Goal: Complete application form

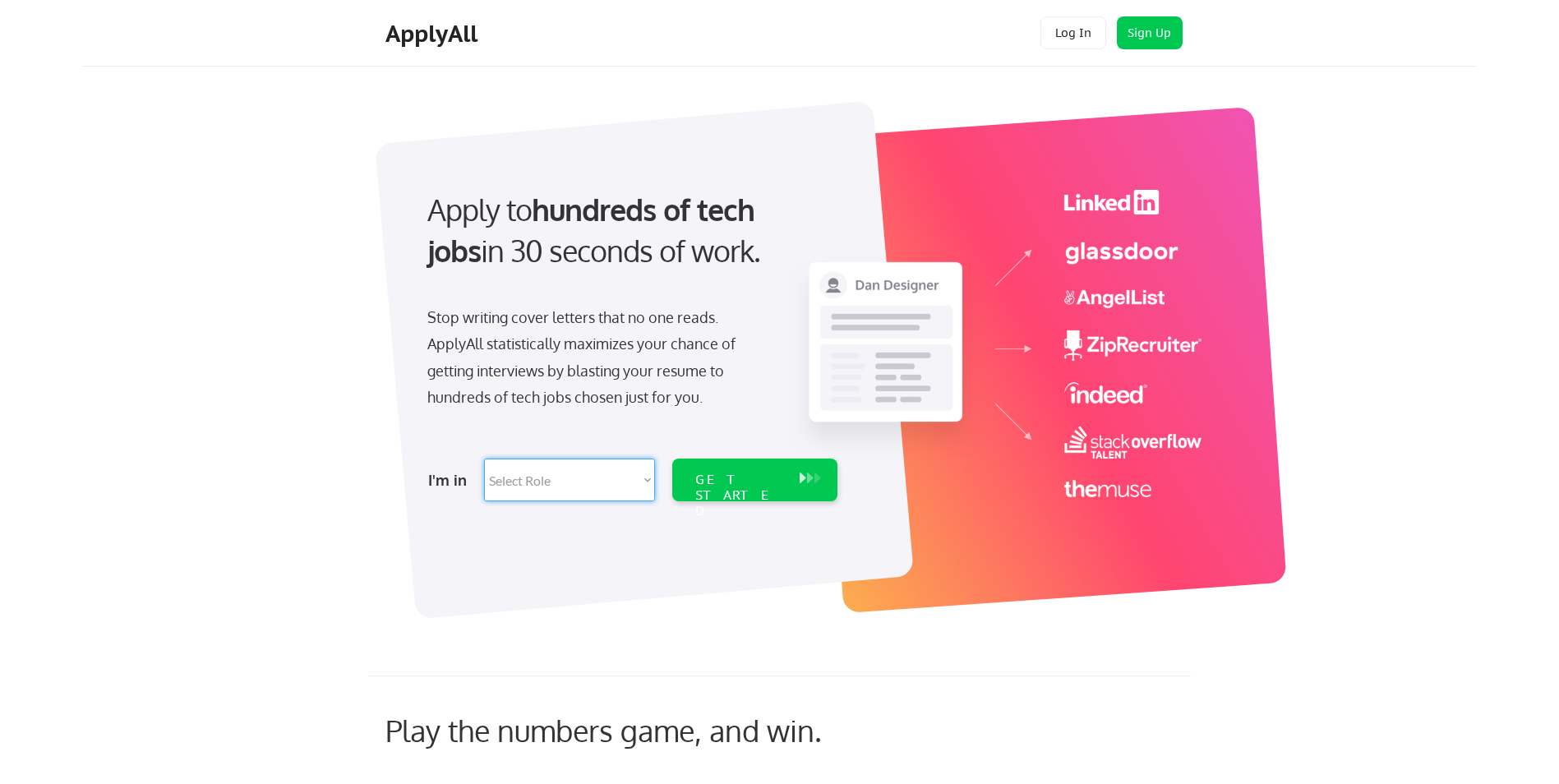
click at [616, 492] on select "Select Role Software Engineering Product Management Customer Success Sales UI/U…" at bounding box center [569, 480] width 171 height 43
select select ""hr_recruiting""
click at [484, 459] on select "Select Role Software Engineering Product Management Customer Success Sales UI/U…" at bounding box center [569, 480] width 171 height 43
select select ""hr_recruiting""
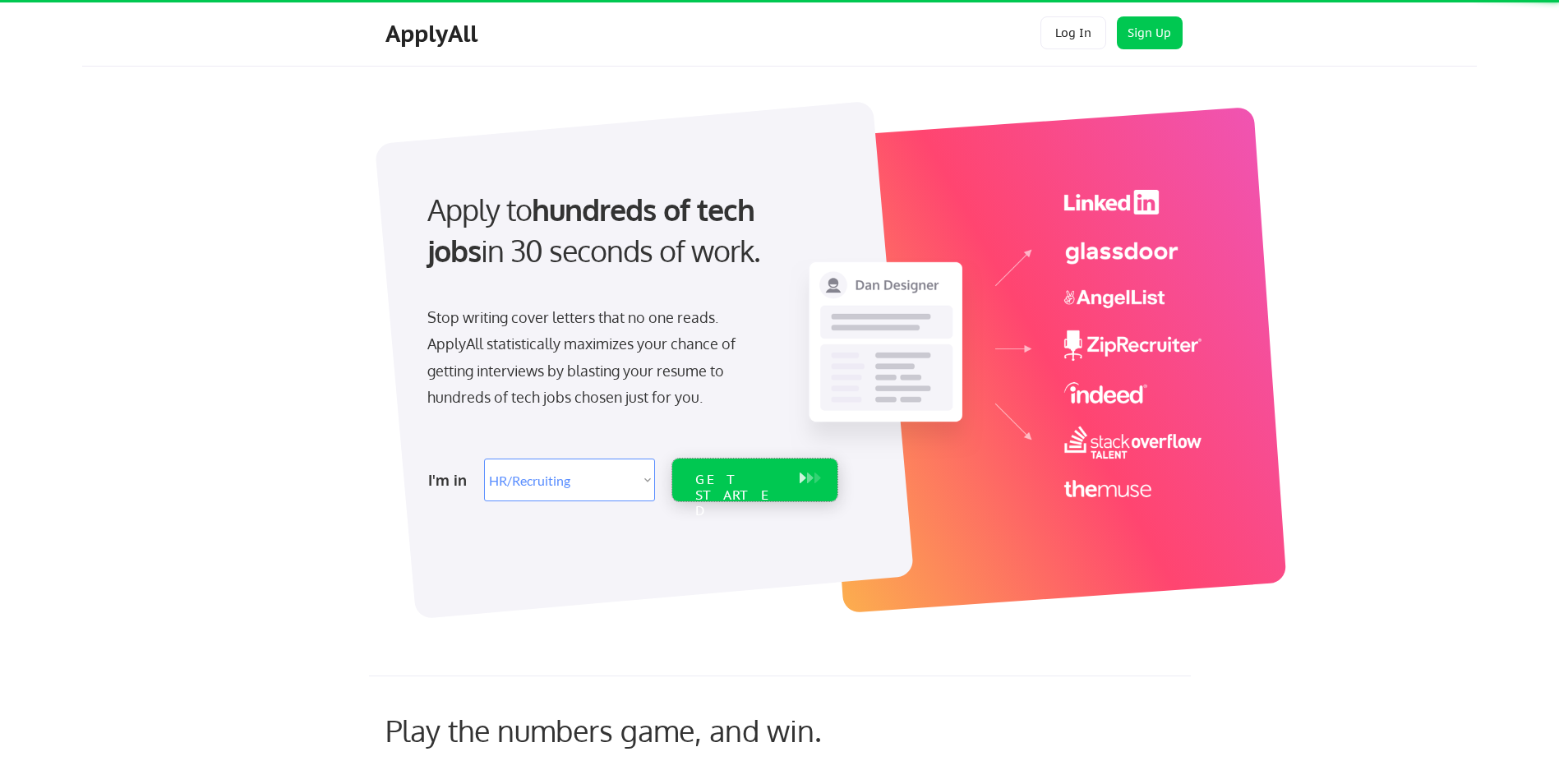
drag, startPoint x: 741, startPoint y: 477, endPoint x: 725, endPoint y: 488, distance: 19.4
click at [742, 477] on div "GET STARTED" at bounding box center [739, 495] width 88 height 47
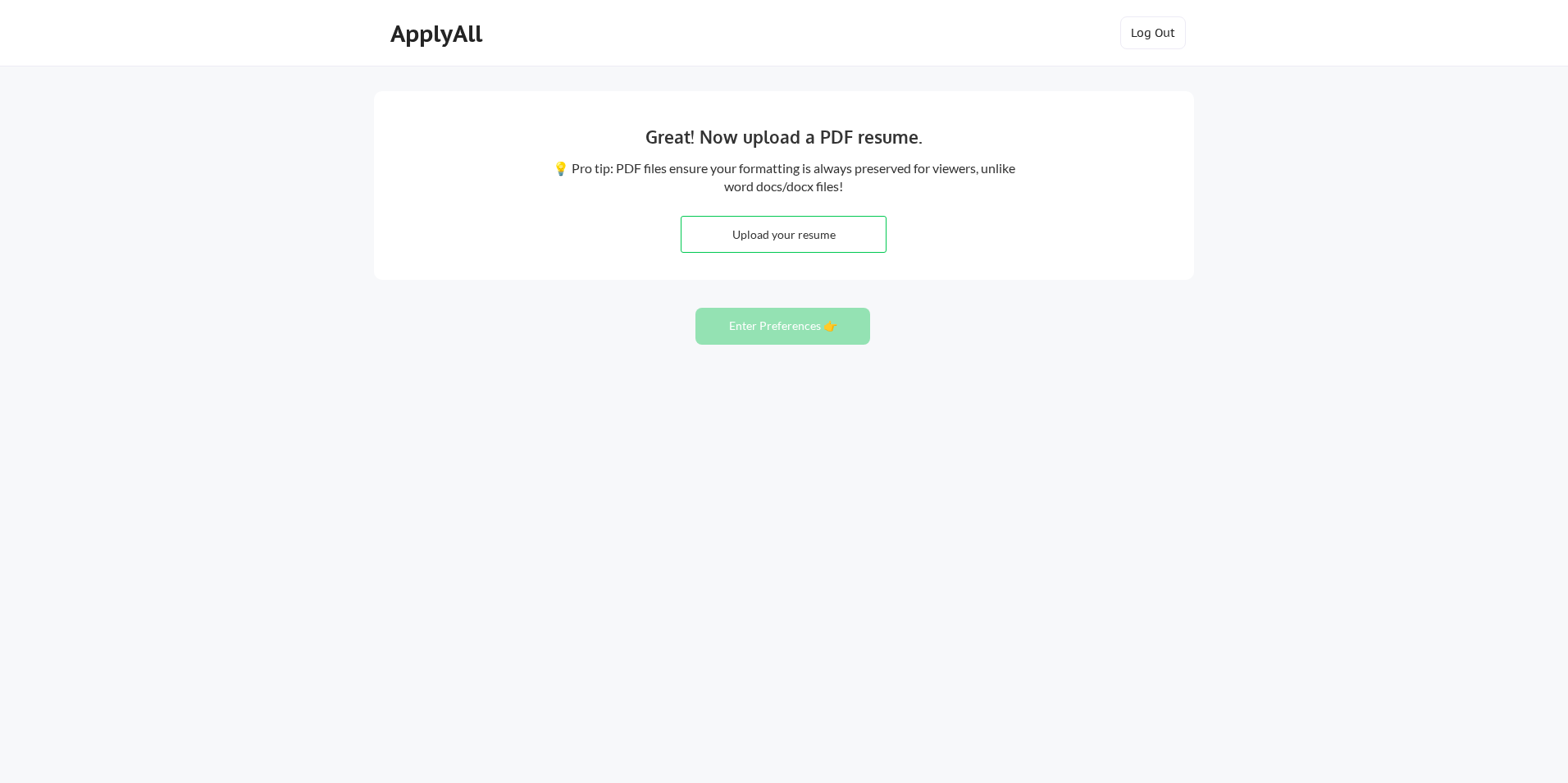
click at [805, 228] on input "file" at bounding box center [784, 235] width 204 height 36
type input "C:\fakepath\Marcussen, Christina Resume.pdf"
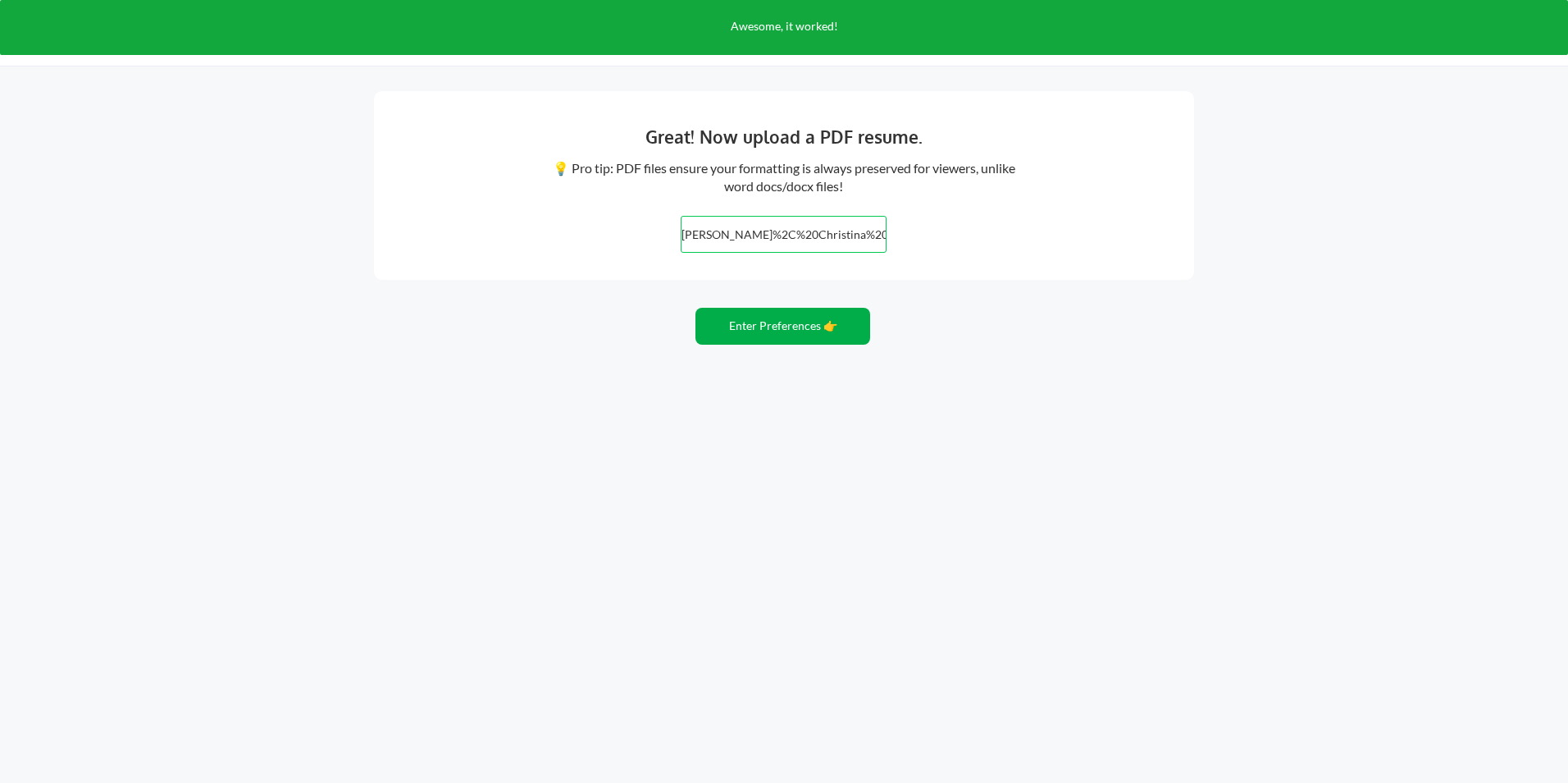
click at [726, 322] on button "Enter Preferences 👉" at bounding box center [783, 326] width 175 height 37
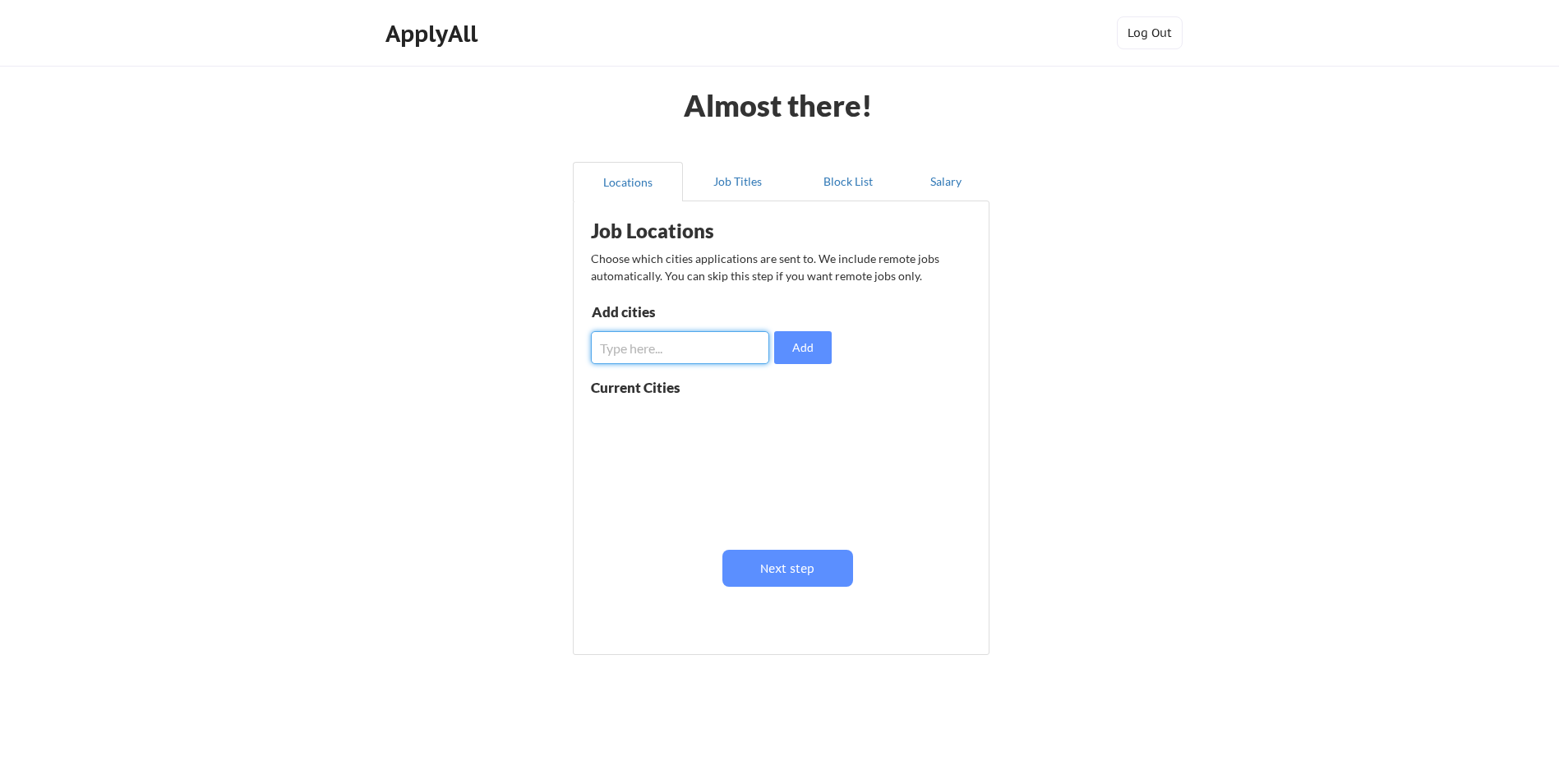
click at [658, 358] on input "input" at bounding box center [680, 347] width 178 height 33
type input "[PERSON_NAME], [GEOGRAPHIC_DATA]"
click at [633, 421] on div "[PERSON_NAME], [GEOGRAPHIC_DATA]" at bounding box center [645, 434] width 107 height 48
click at [776, 417] on button at bounding box center [782, 419] width 13 height 13
click at [624, 337] on input "input" at bounding box center [680, 347] width 178 height 33
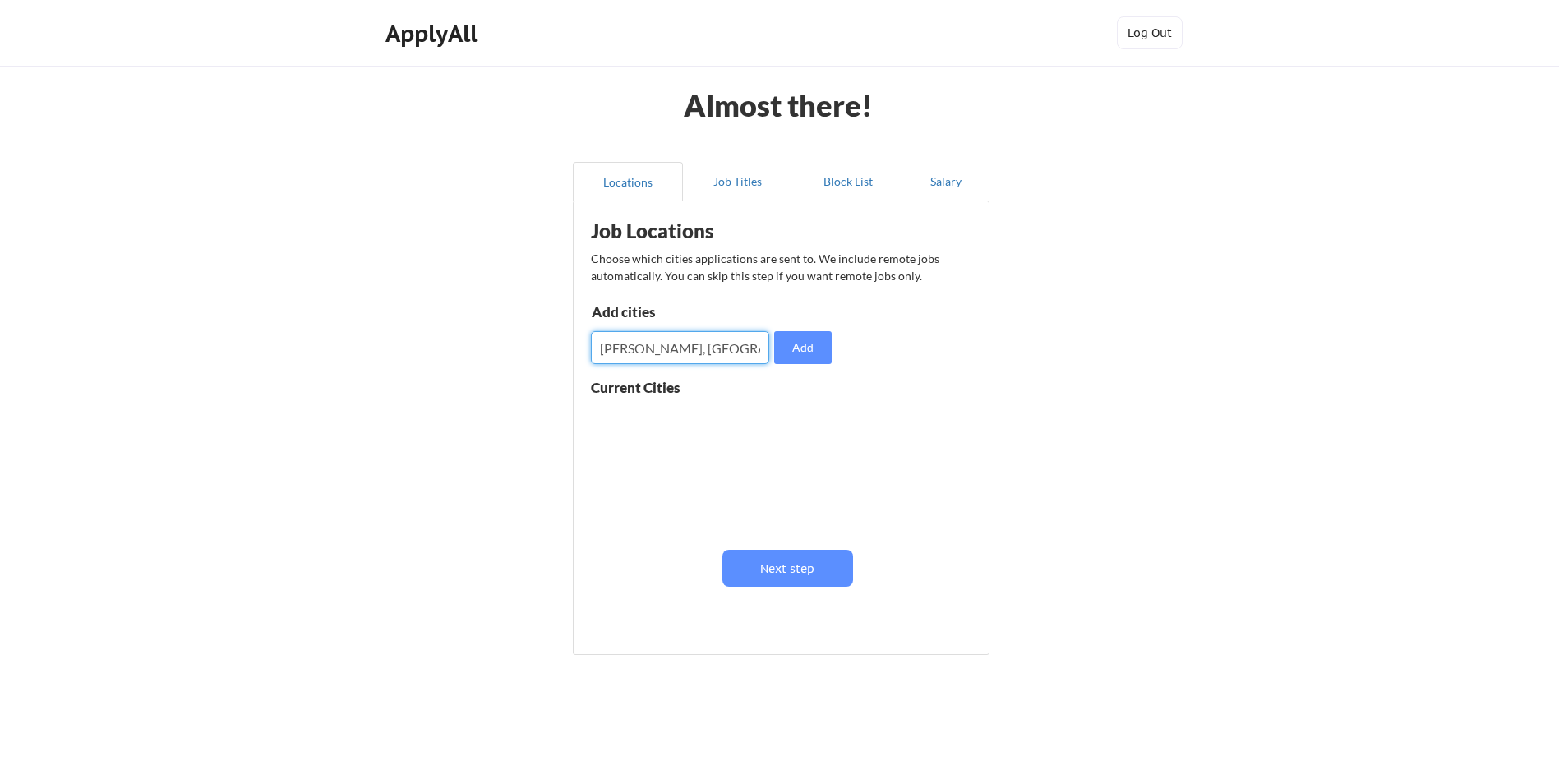
type input "[PERSON_NAME], [GEOGRAPHIC_DATA]"
click at [818, 360] on button "Add" at bounding box center [803, 347] width 57 height 33
click at [655, 353] on input "input" at bounding box center [680, 347] width 178 height 33
type input "[GEOGRAPHIC_DATA], [GEOGRAPHIC_DATA]"
click at [810, 350] on button "Add" at bounding box center [803, 347] width 57 height 33
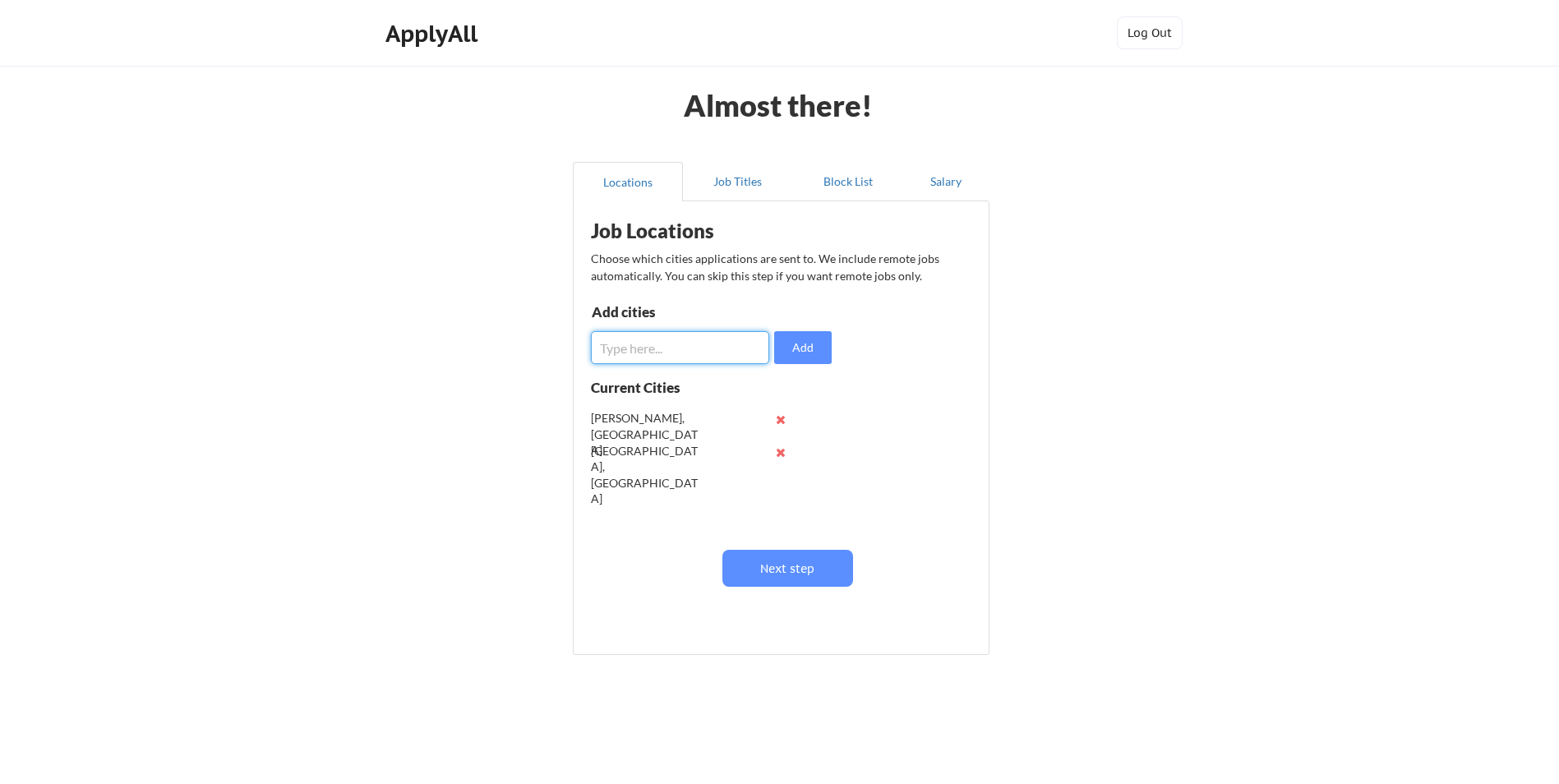
click at [663, 346] on input "input" at bounding box center [680, 347] width 178 height 33
type input "[GEOGRAPHIC_DATA], [GEOGRAPHIC_DATA]"
click at [787, 342] on button "Add" at bounding box center [803, 347] width 57 height 33
click at [687, 345] on input "input" at bounding box center [680, 347] width 178 height 33
type input "[GEOGRAPHIC_DATA], [GEOGRAPHIC_DATA]"
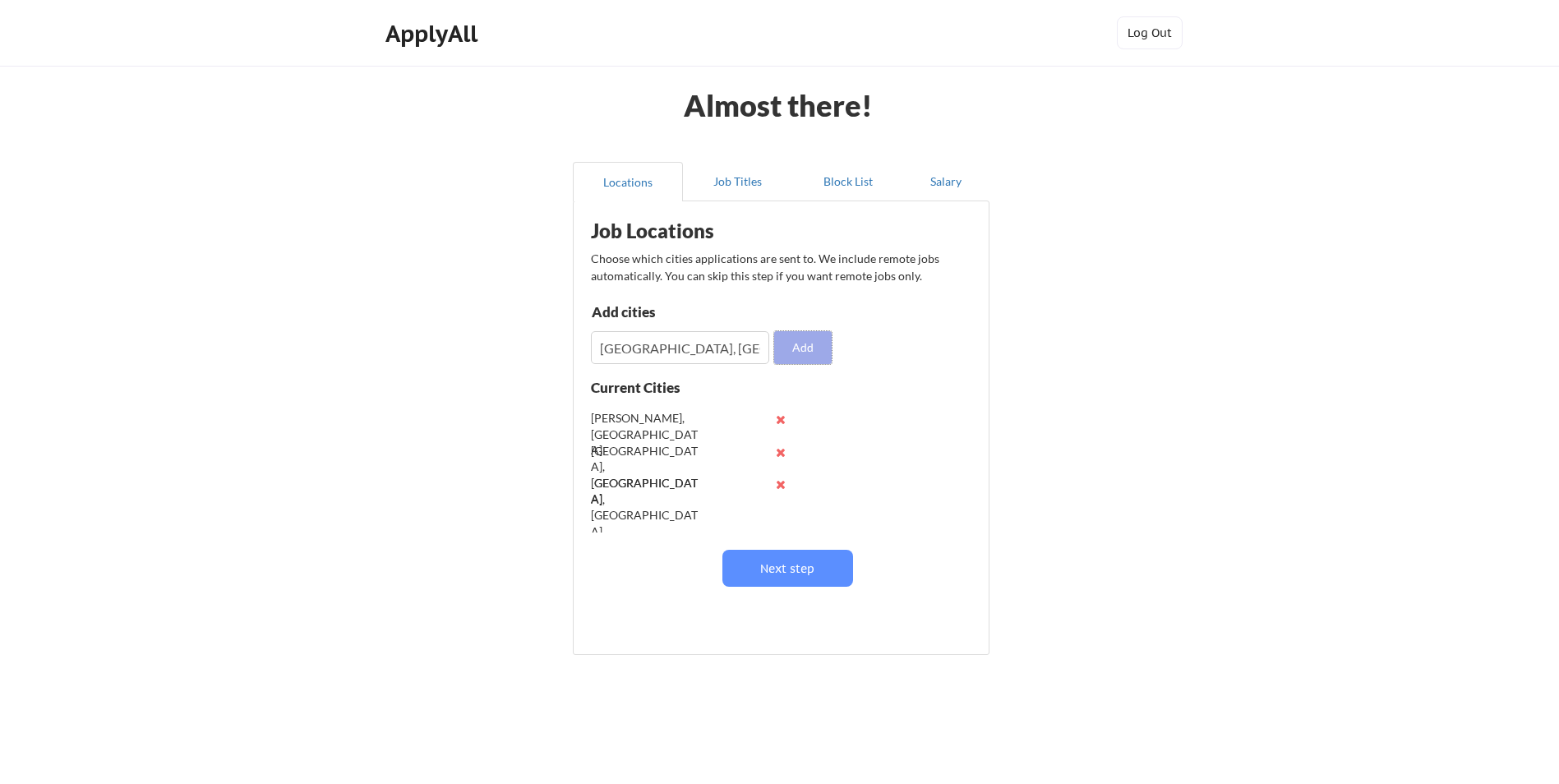
click at [792, 358] on button "Add" at bounding box center [803, 347] width 57 height 33
click at [682, 358] on input "input" at bounding box center [680, 347] width 178 height 33
type input "[GEOGRAPHIC_DATA][PERSON_NAME], [GEOGRAPHIC_DATA]"
click at [792, 348] on button "Add" at bounding box center [803, 347] width 57 height 33
click at [739, 352] on input "input" at bounding box center [680, 347] width 178 height 33
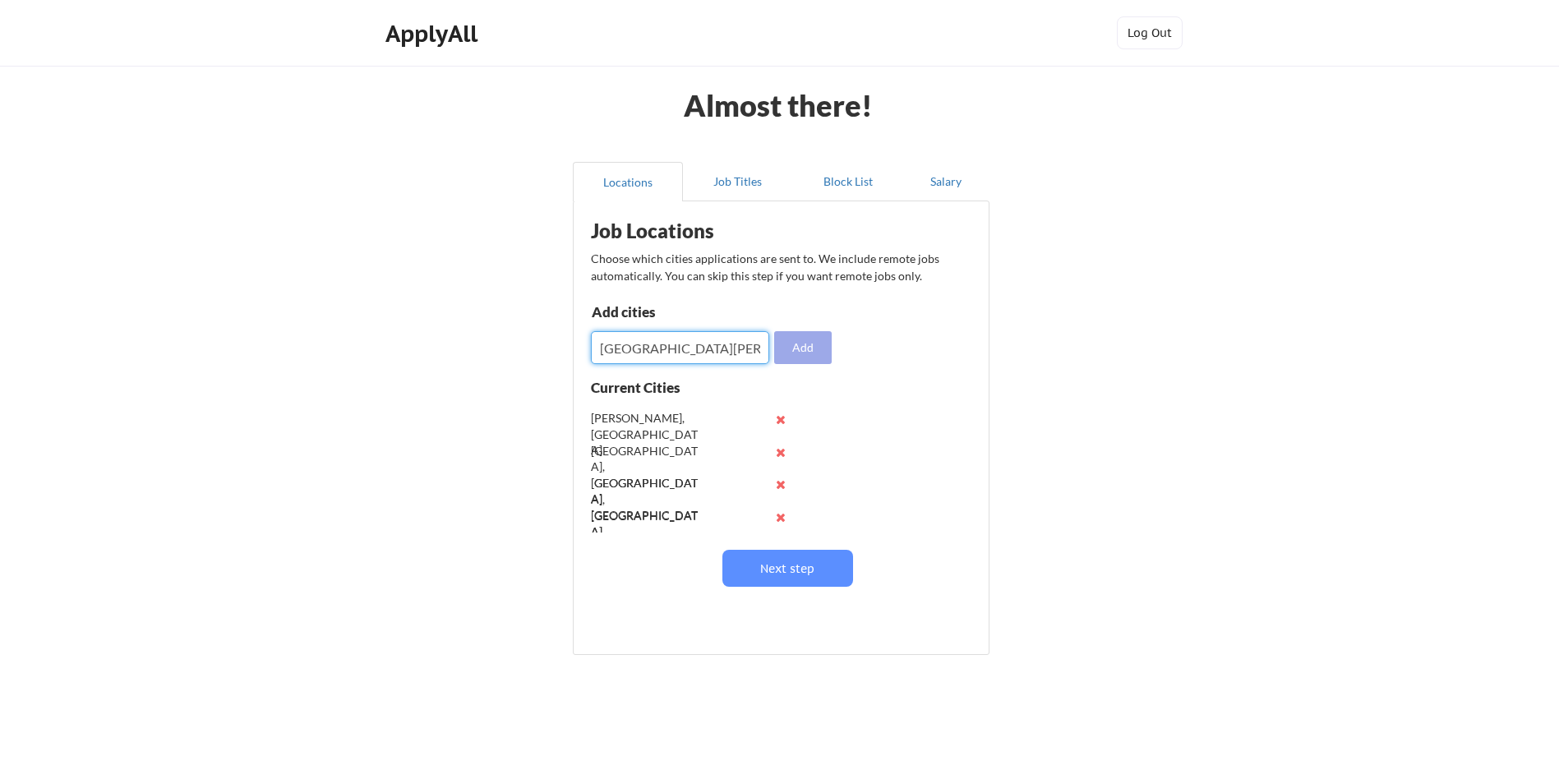
type input "[GEOGRAPHIC_DATA][PERSON_NAME], [GEOGRAPHIC_DATA]"
click at [783, 340] on button "Add" at bounding box center [803, 347] width 57 height 33
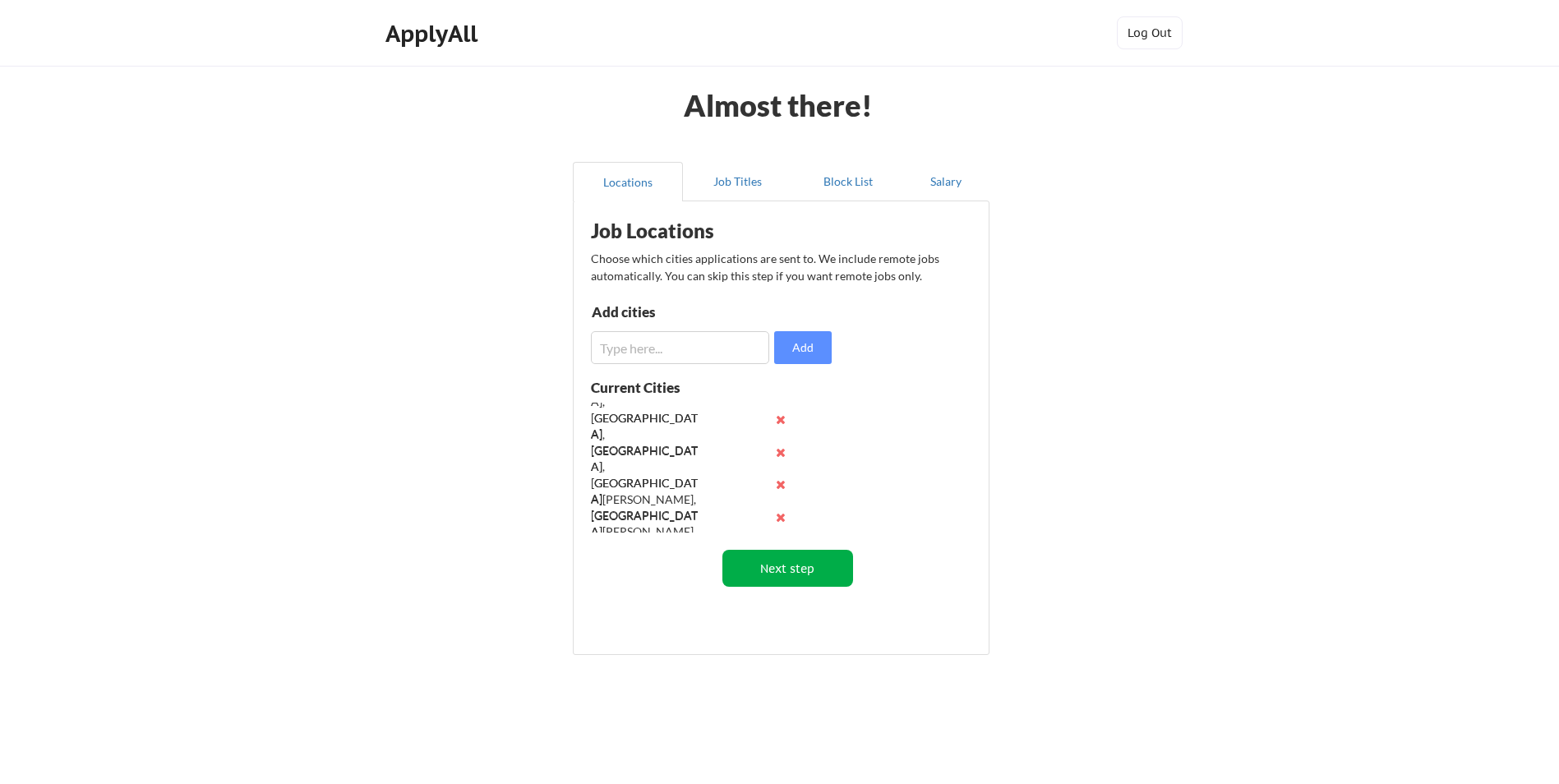
click at [790, 576] on button "Next step" at bounding box center [788, 568] width 131 height 37
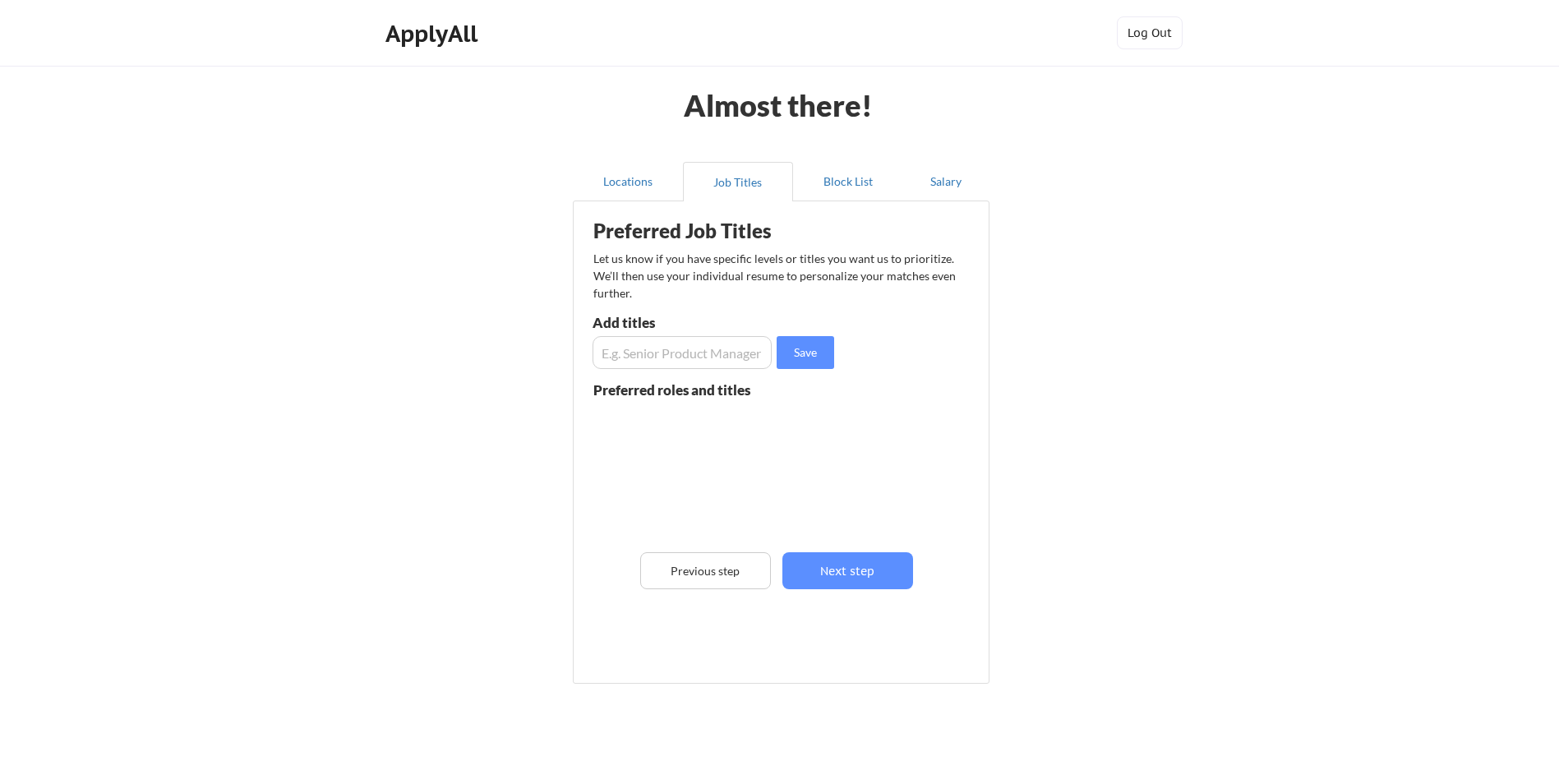
click at [674, 366] on input "input" at bounding box center [682, 352] width 179 height 33
type input "Senior Human Resources Business Partner"
click at [807, 355] on button "Save" at bounding box center [805, 352] width 57 height 33
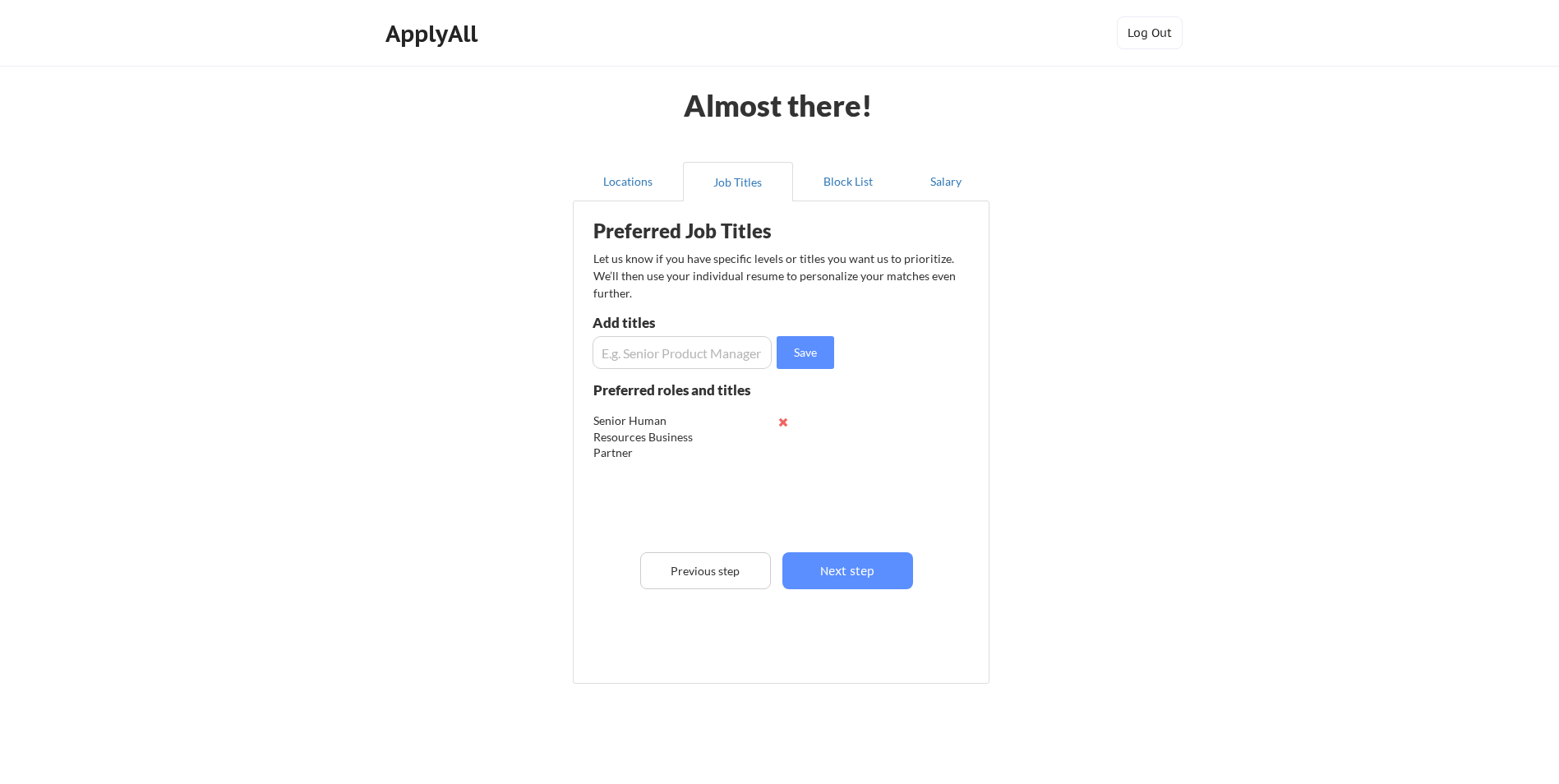
click at [624, 361] on input "input" at bounding box center [682, 352] width 179 height 33
type input "Human Resources Business Partner"
click at [826, 352] on button "Save" at bounding box center [805, 352] width 57 height 33
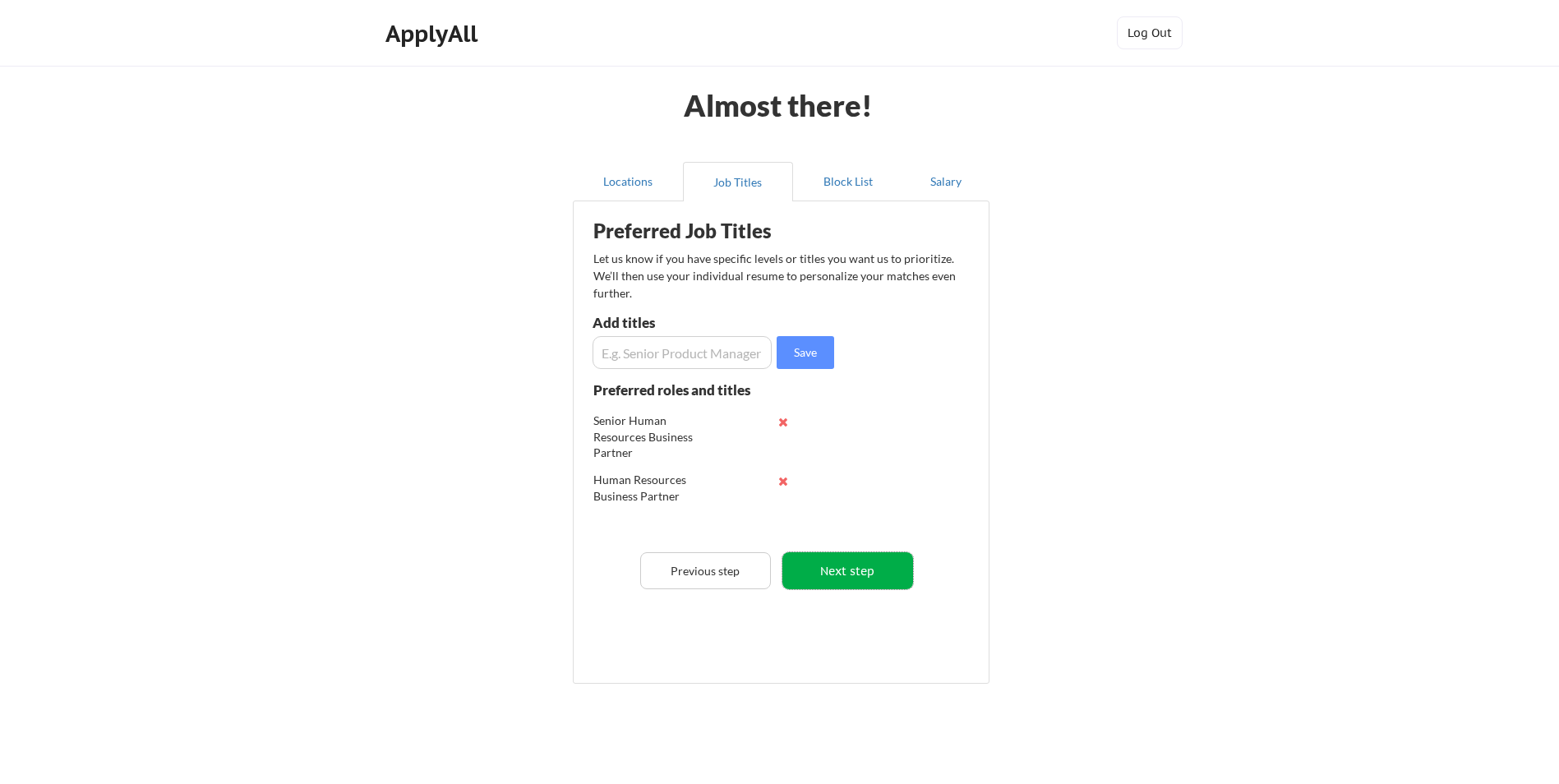
click at [878, 577] on button "Next step" at bounding box center [848, 570] width 131 height 37
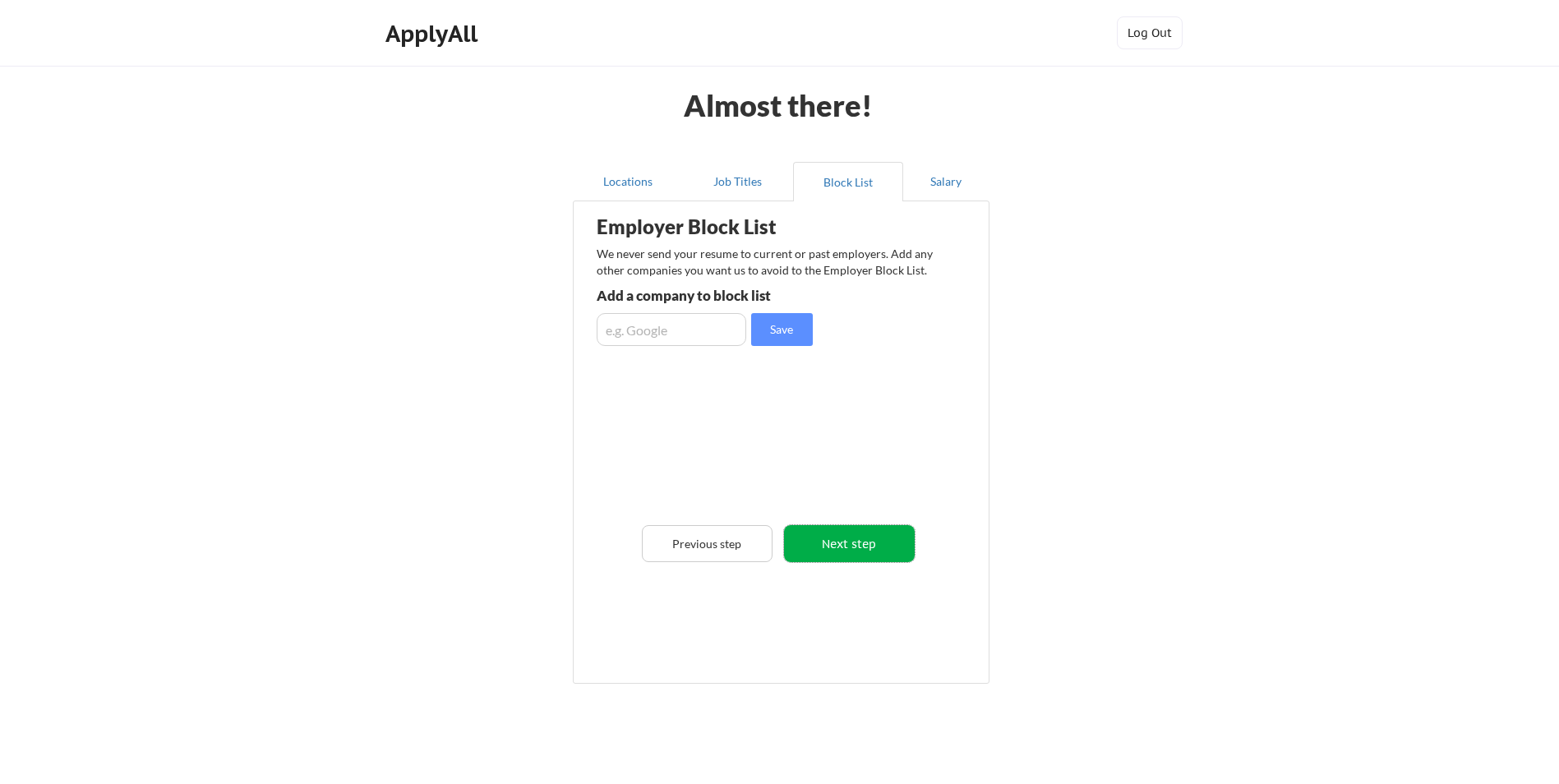
click at [857, 543] on button "Next step" at bounding box center [850, 543] width 131 height 37
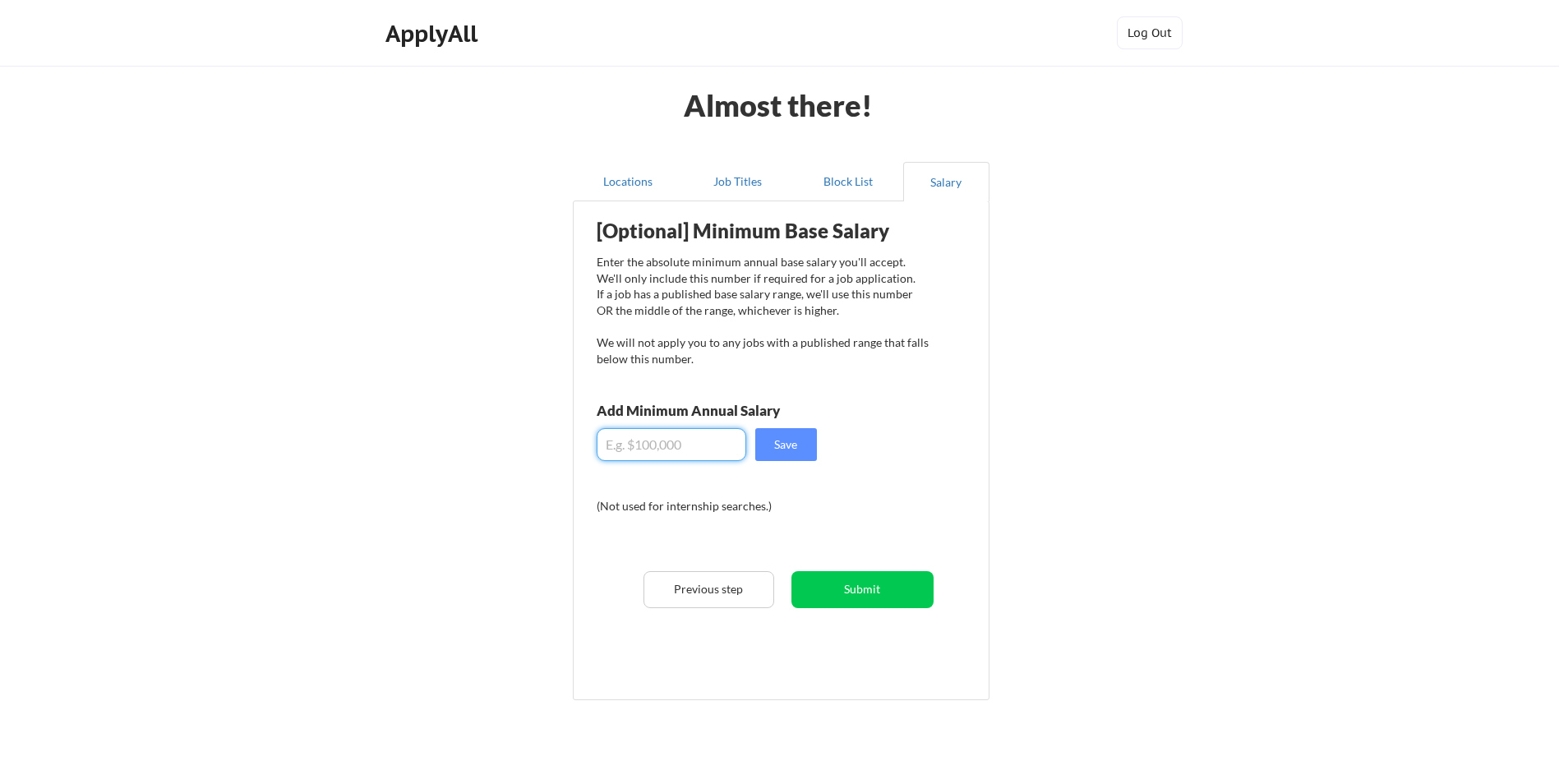
click at [684, 442] on input "input" at bounding box center [671, 444] width 149 height 33
type input "$130,000"
click at [806, 441] on button "Save" at bounding box center [786, 444] width 62 height 33
click at [883, 582] on button "Submit" at bounding box center [862, 589] width 142 height 37
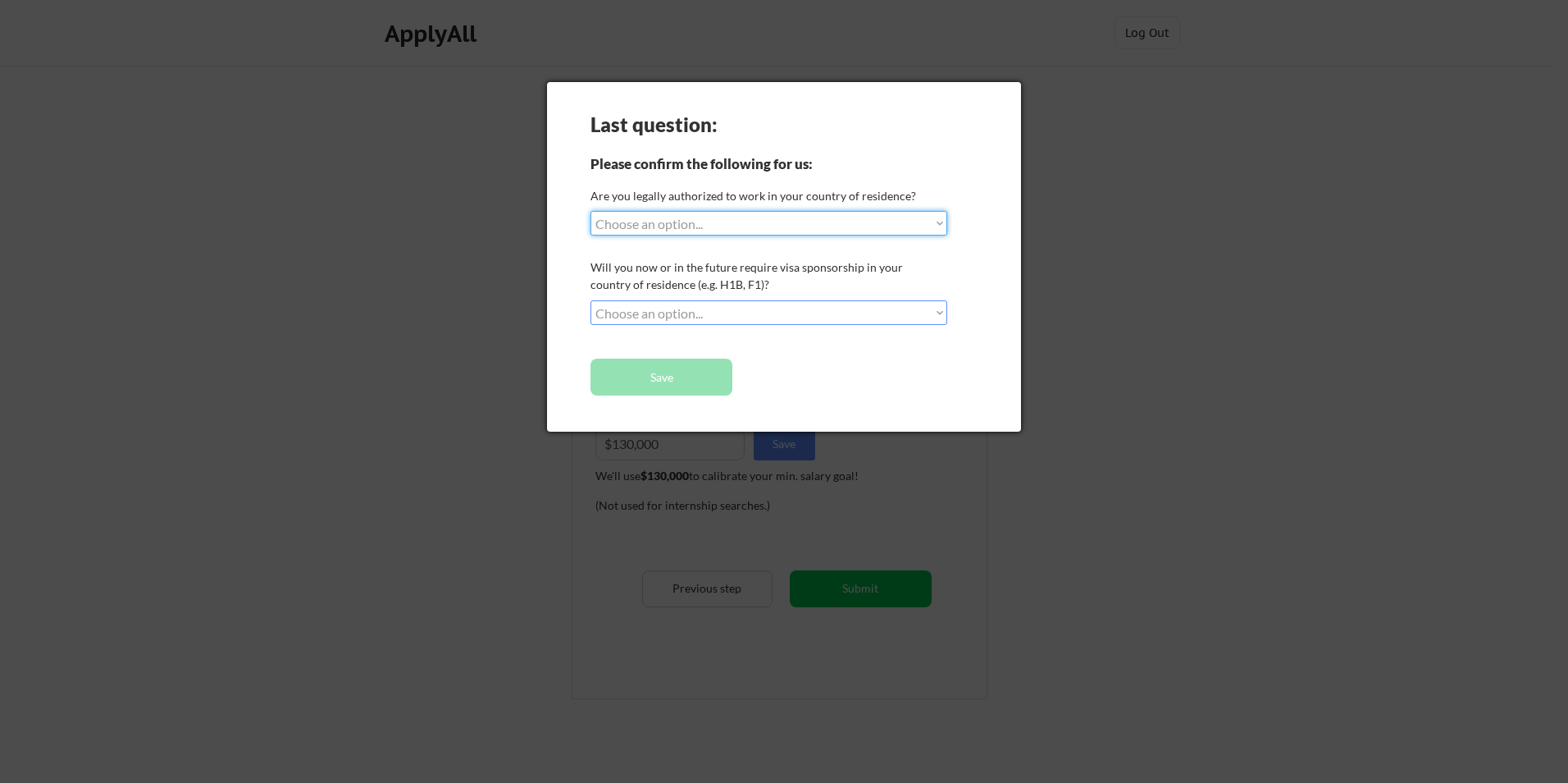
click at [734, 224] on select "Choose an option... Yes, I am a [DEMOGRAPHIC_DATA] Citizen Yes, I am a [DEMOGRA…" at bounding box center [769, 223] width 357 height 25
select select ""yes__i_am_a_[DEMOGRAPHIC_DATA]""
click at [591, 211] on select "Choose an option... Yes, I am a [DEMOGRAPHIC_DATA] Citizen Yes, I am a [DEMOGRA…" at bounding box center [769, 223] width 357 height 25
click at [659, 316] on select "Choose an option... No, I will not need sponsorship Yes, I will need sponsorship" at bounding box center [769, 312] width 357 height 25
select select ""no__i_will_not_need_sponsorship""
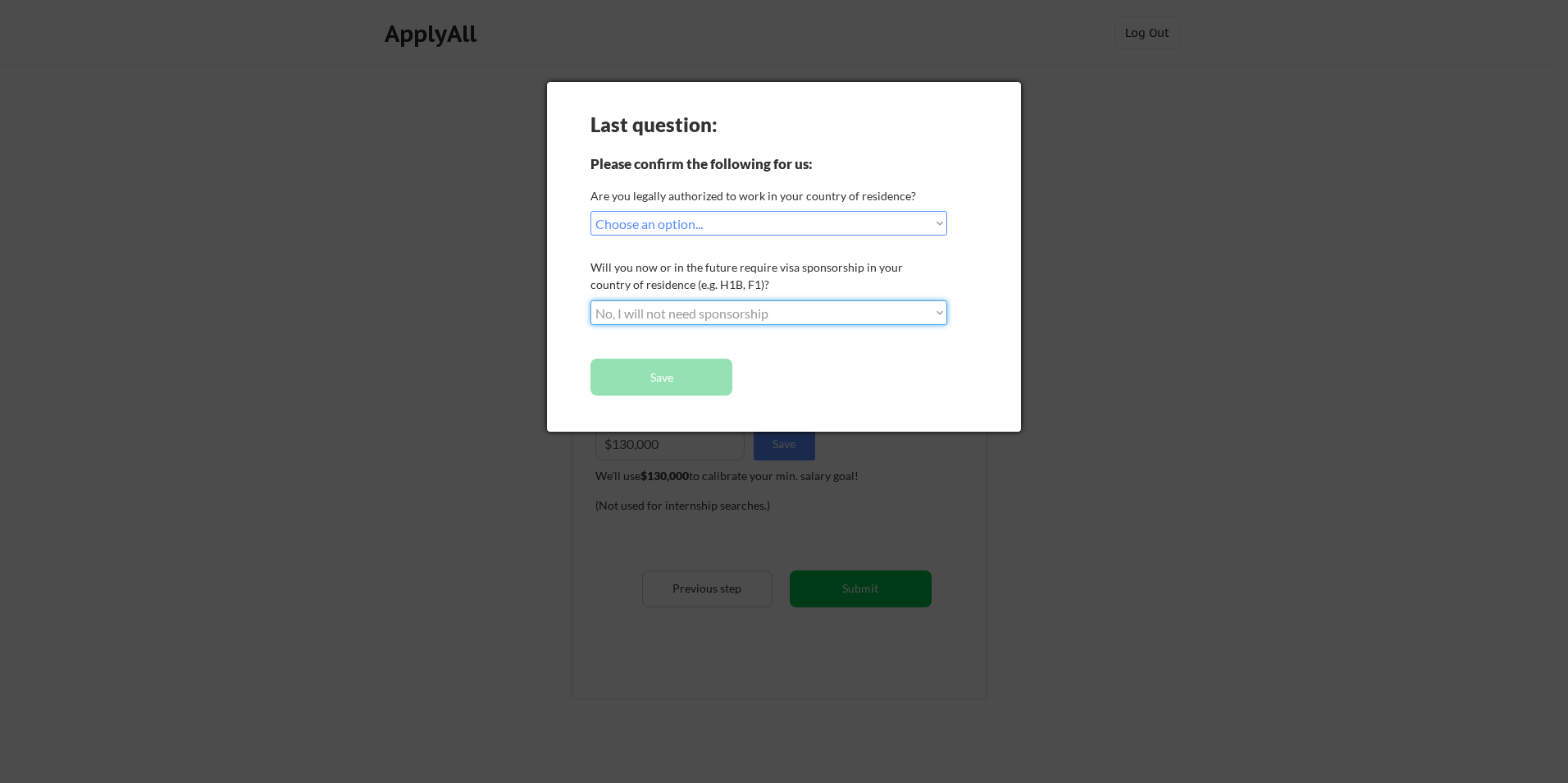
click at [591, 300] on select "Choose an option... No, I will not need sponsorship Yes, I will need sponsorship" at bounding box center [769, 312] width 357 height 25
click at [655, 375] on button "Save" at bounding box center [661, 377] width 142 height 37
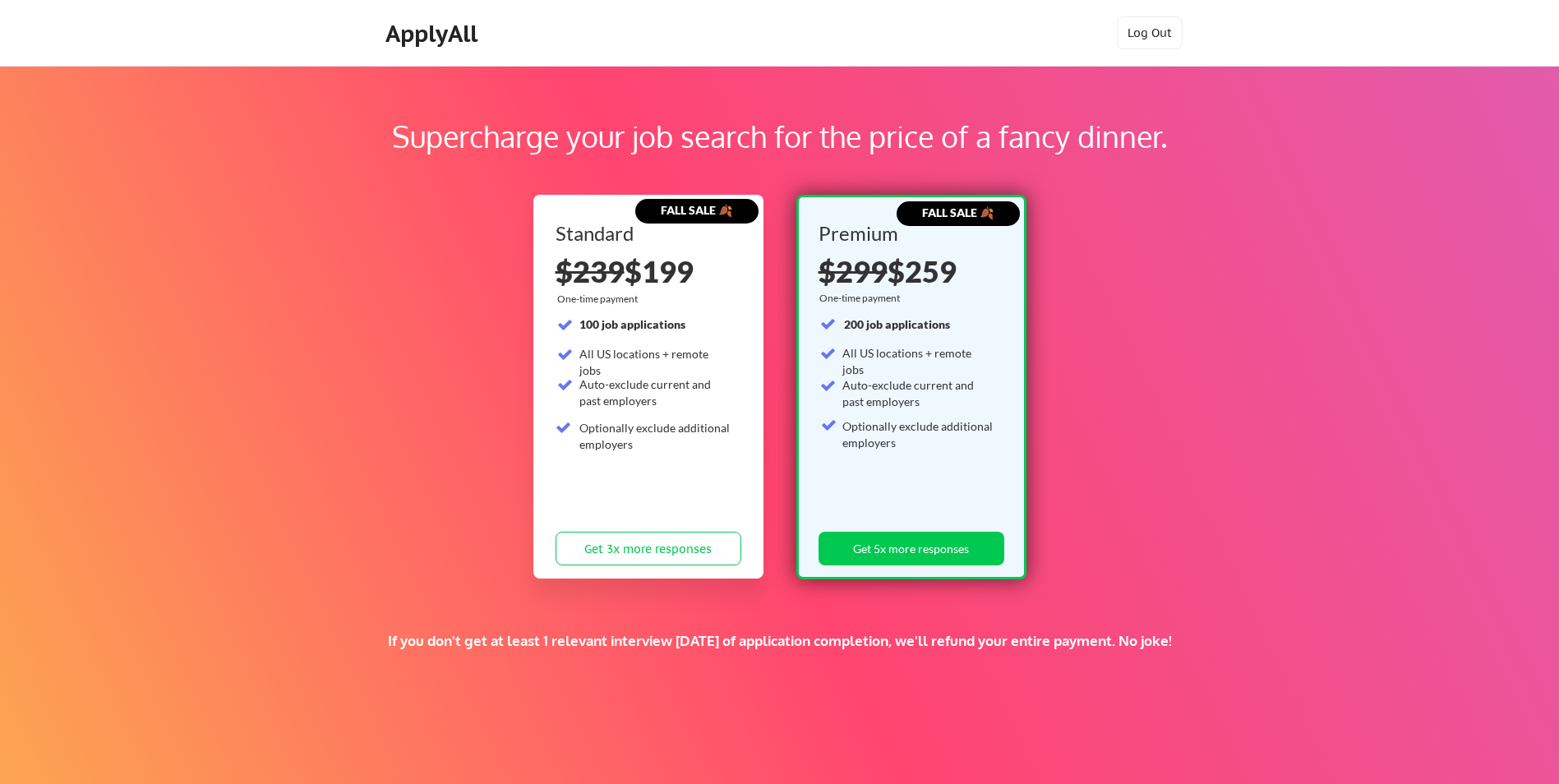
click at [946, 84] on div "Supercharge your job search for the price of a fancy dinner. FALL SALE 🍂 Standa…" at bounding box center [779, 515] width 1559 height 898
